Goal: Task Accomplishment & Management: Manage account settings

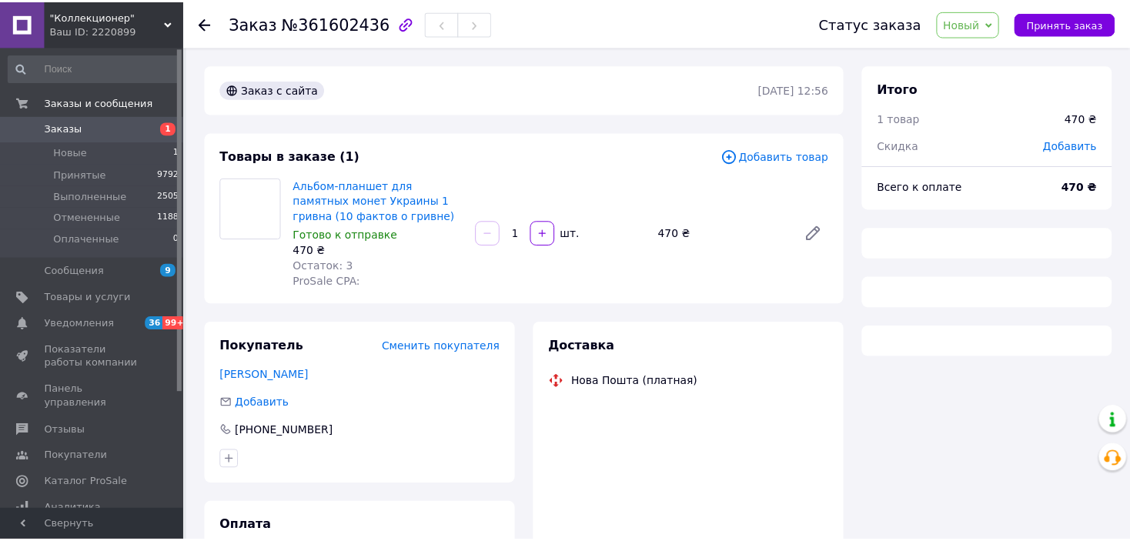
scroll to position [77, 0]
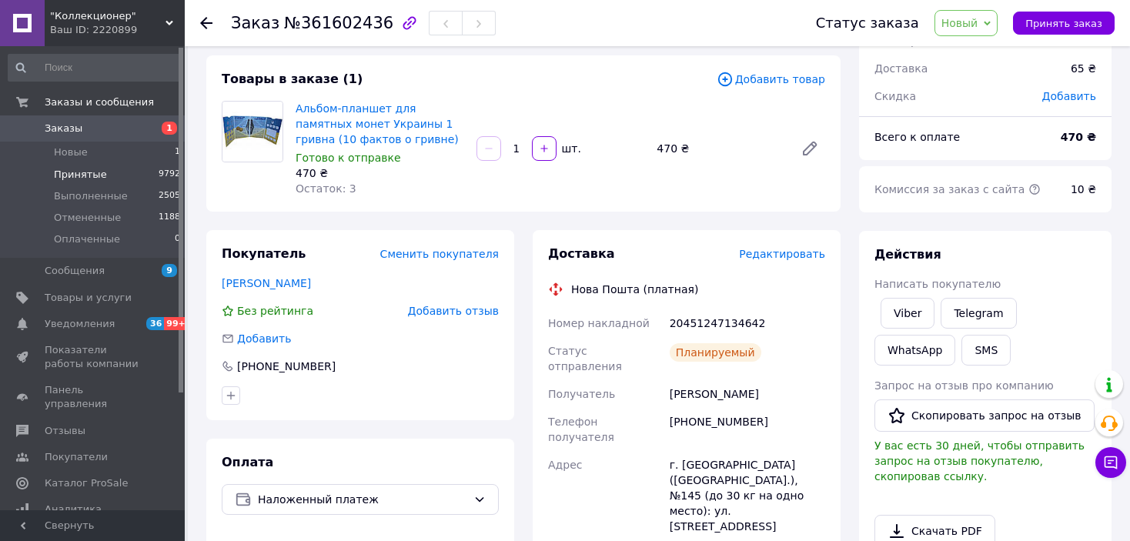
click at [82, 166] on li "Принятые 9792" at bounding box center [94, 175] width 189 height 22
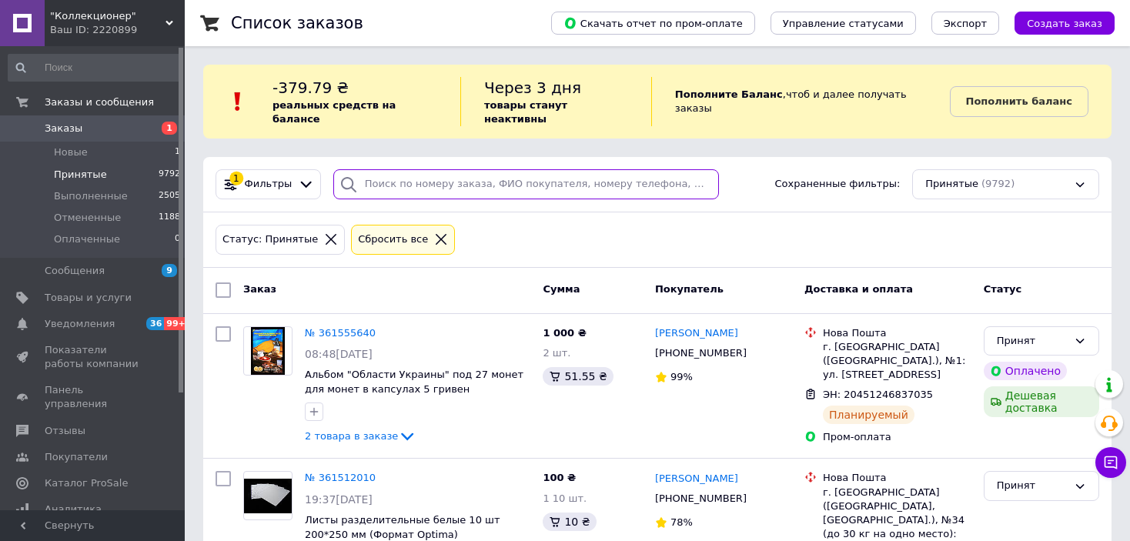
click at [624, 172] on input "search" at bounding box center [526, 184] width 386 height 30
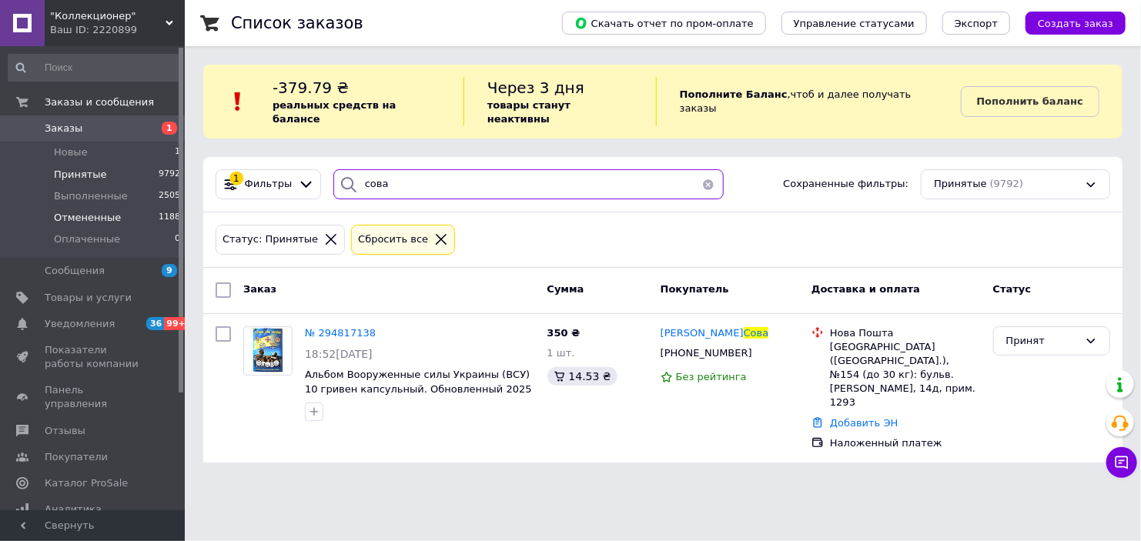
type input "сова"
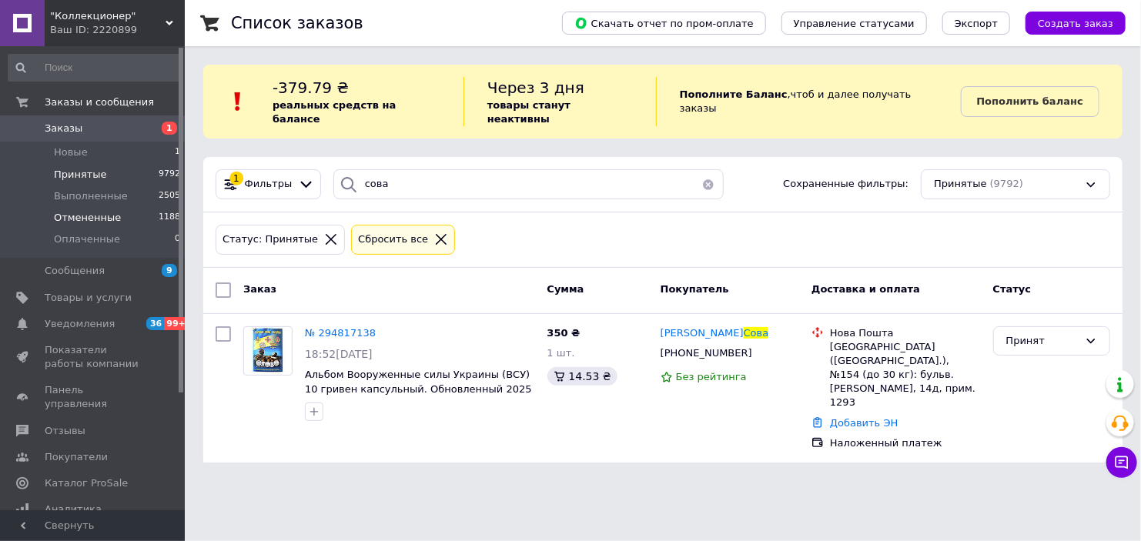
click at [95, 221] on span "Отмененные" at bounding box center [87, 218] width 67 height 14
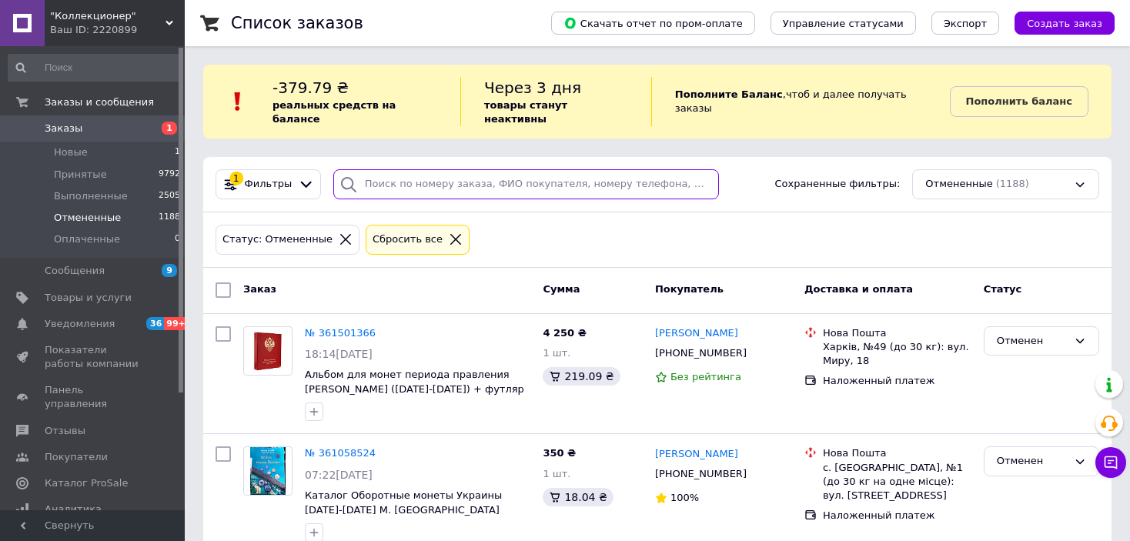
click at [559, 170] on input "search" at bounding box center [526, 184] width 386 height 30
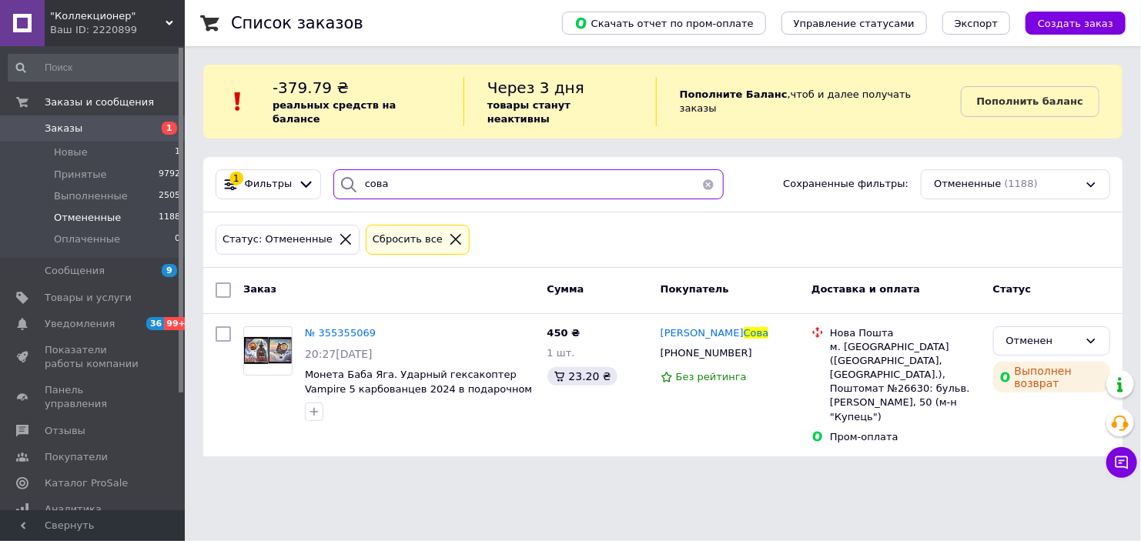
type input "сова"
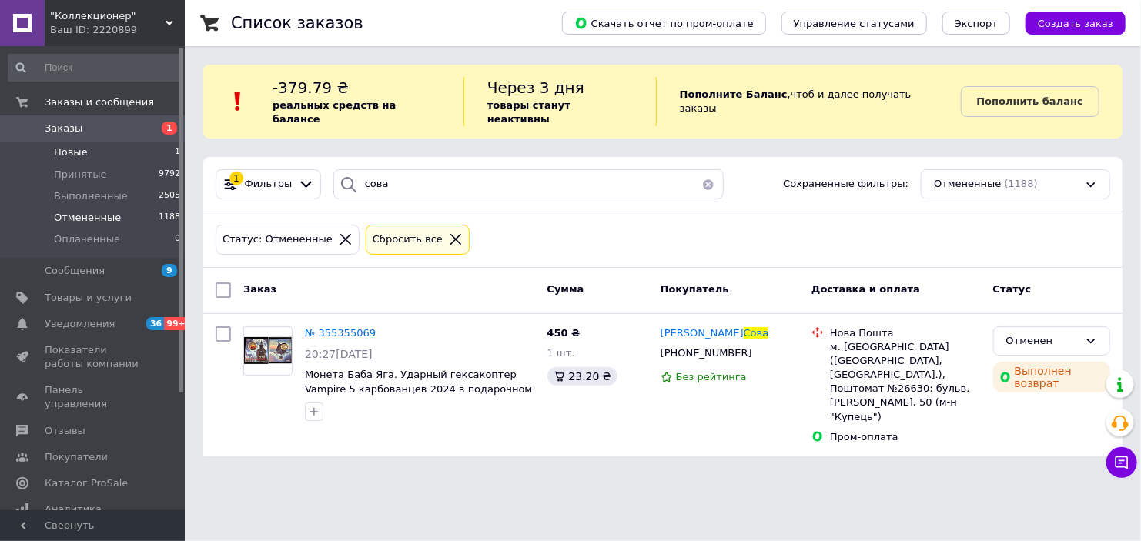
click at [83, 157] on span "Новые" at bounding box center [71, 152] width 34 height 14
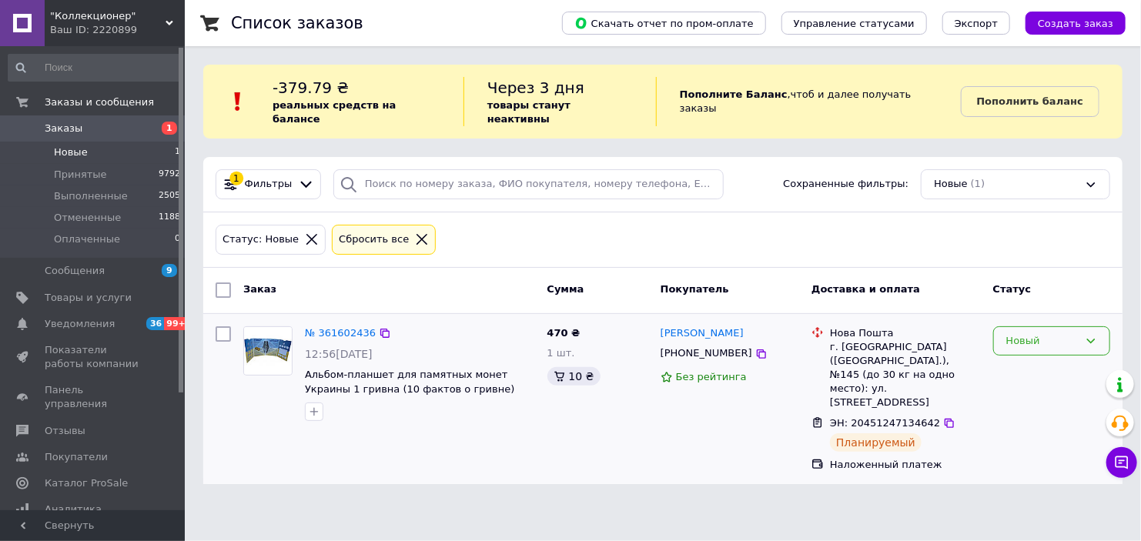
click at [1020, 333] on div "Новый" at bounding box center [1042, 341] width 72 height 16
click at [1020, 359] on li "Принят" at bounding box center [1051, 373] width 115 height 28
